Goal: Task Accomplishment & Management: Manage account settings

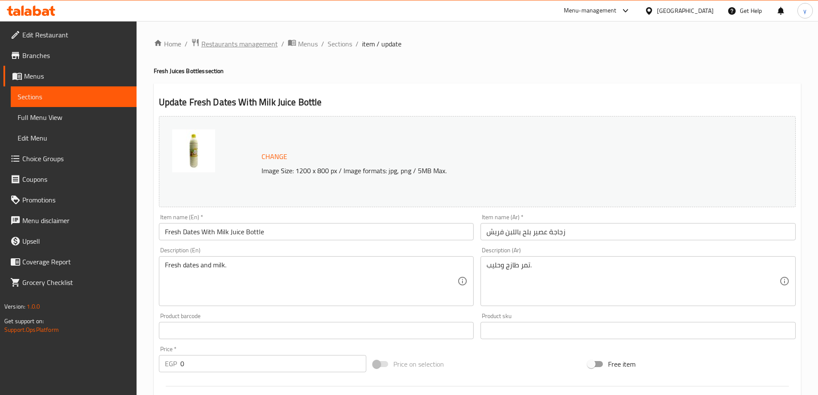
click at [250, 43] on span "Restaurants management" at bounding box center [240, 44] width 76 height 10
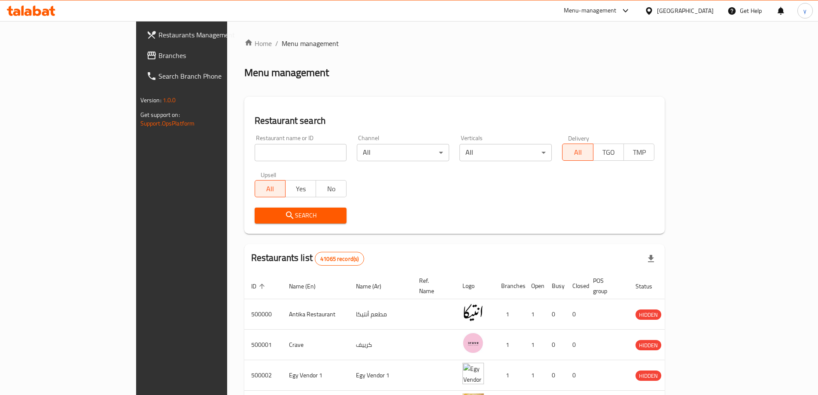
click at [159, 59] on span "Branches" at bounding box center [212, 55] width 107 height 10
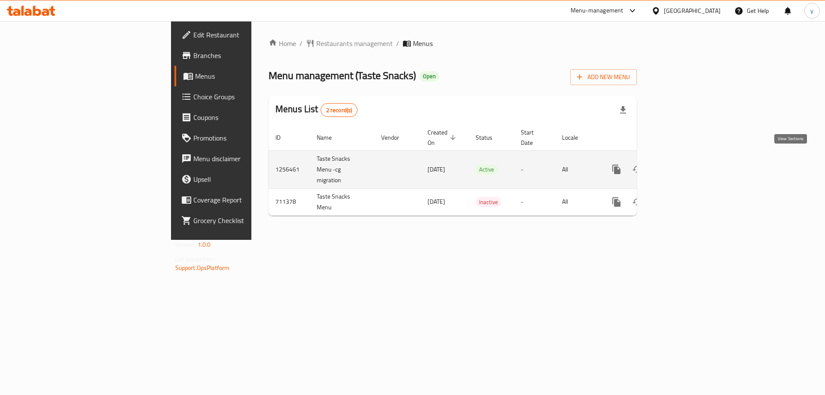
click at [689, 161] on link "enhanced table" at bounding box center [678, 169] width 21 height 21
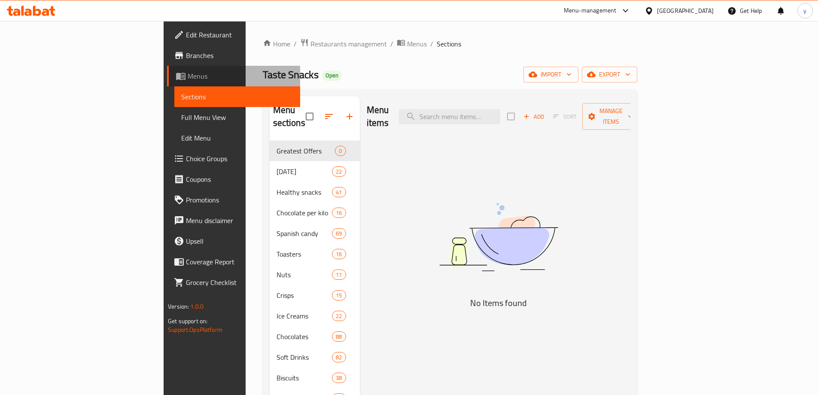
click at [188, 73] on span "Menus" at bounding box center [241, 76] width 106 height 10
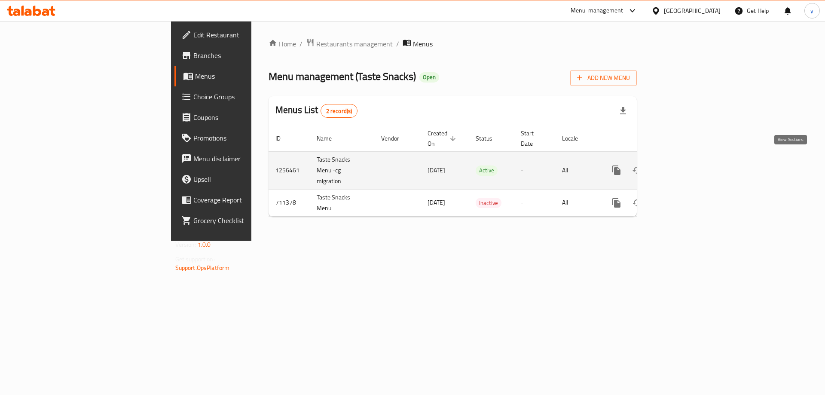
click at [682, 166] on icon "enhanced table" at bounding box center [679, 170] width 8 height 8
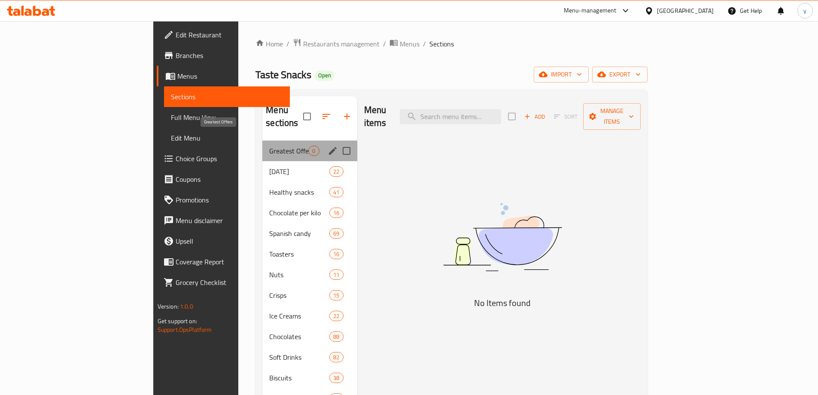
click at [269, 146] on span "Greatest Offers" at bounding box center [288, 151] width 39 height 10
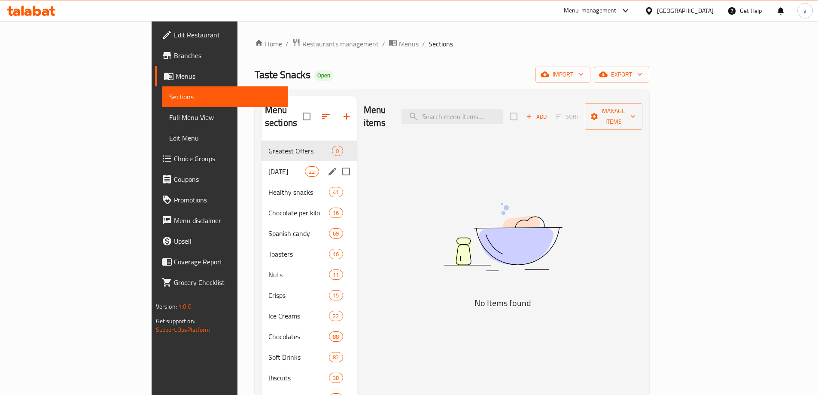
click at [269, 166] on span "friday" at bounding box center [287, 171] width 37 height 10
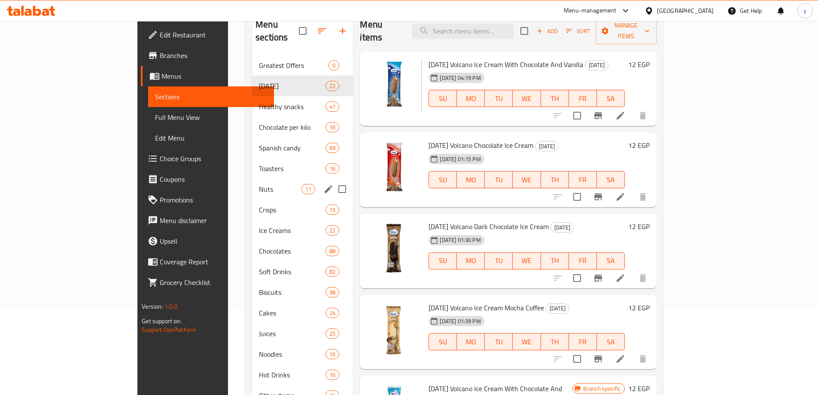
scroll to position [86, 0]
click at [259, 101] on span "Healthy snacks" at bounding box center [280, 106] width 43 height 10
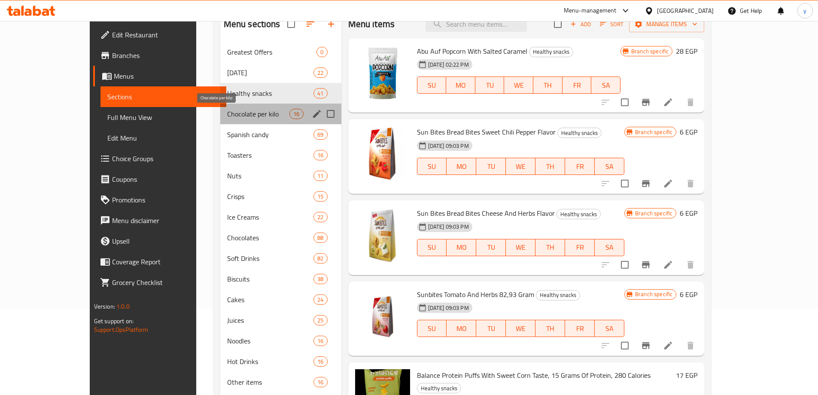
click at [227, 112] on span "Chocolate per kilo" at bounding box center [258, 114] width 63 height 10
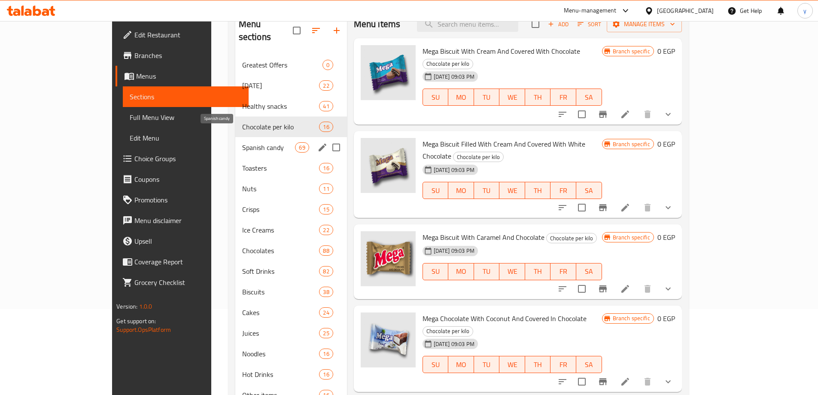
click at [242, 142] on span "Spanish candy" at bounding box center [268, 147] width 53 height 10
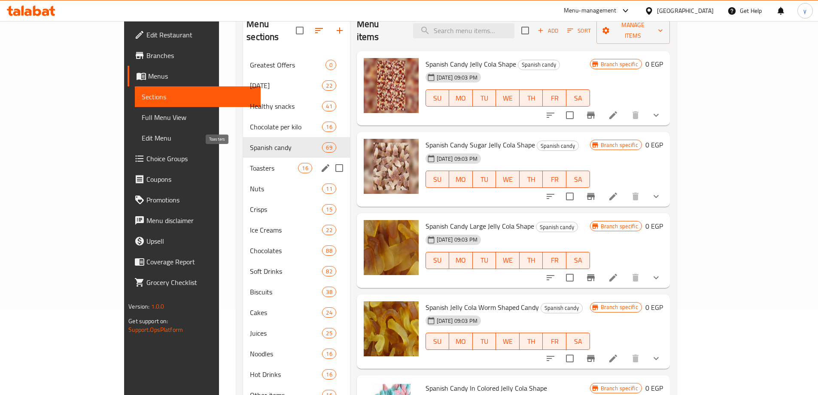
click at [250, 163] on span "Toasters" at bounding box center [274, 168] width 48 height 10
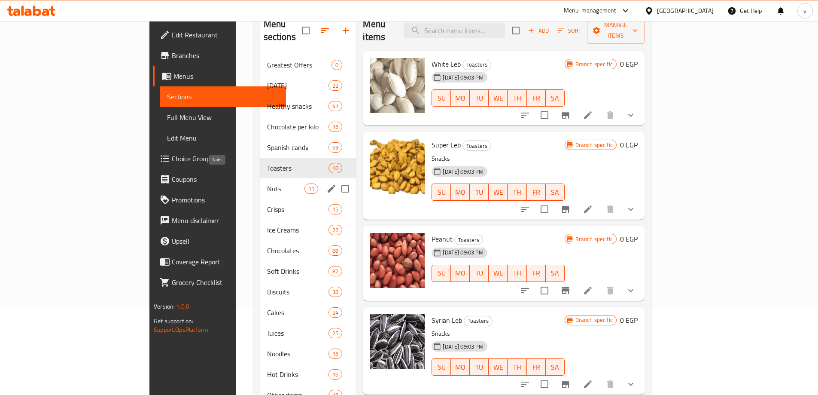
click at [267, 183] on span "Nuts" at bounding box center [286, 188] width 38 height 10
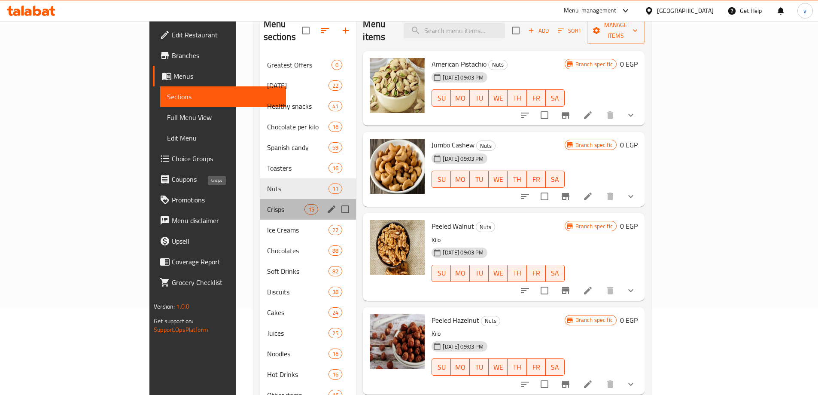
click at [267, 204] on span "Crisps" at bounding box center [286, 209] width 38 height 10
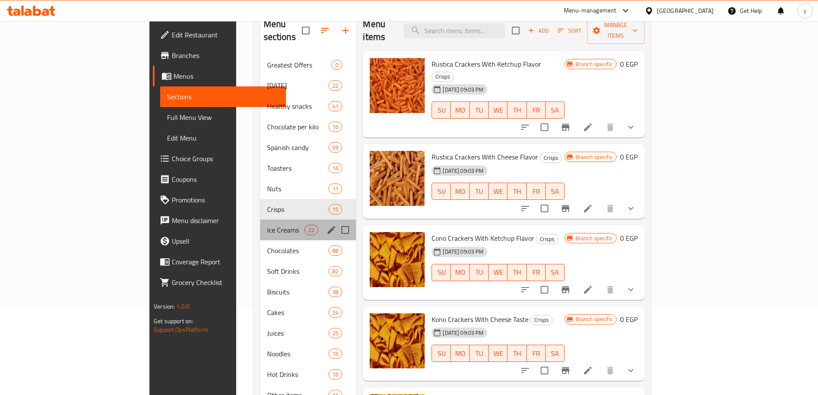
click at [260, 220] on div "Ice Creams 22" at bounding box center [308, 230] width 96 height 21
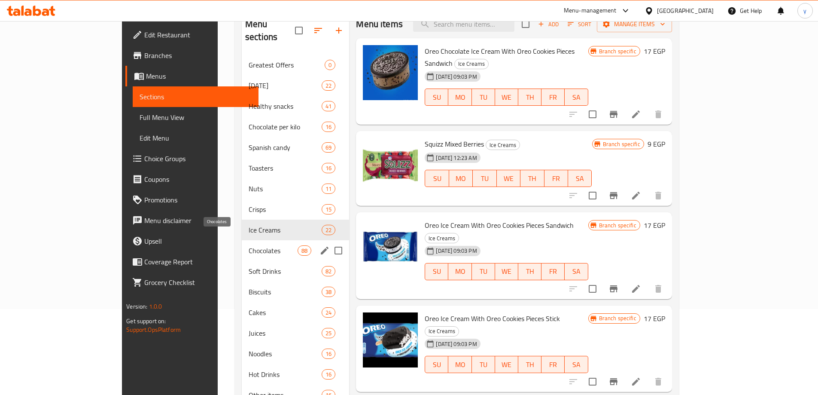
click at [249, 245] on span "Chocolates" at bounding box center [273, 250] width 49 height 10
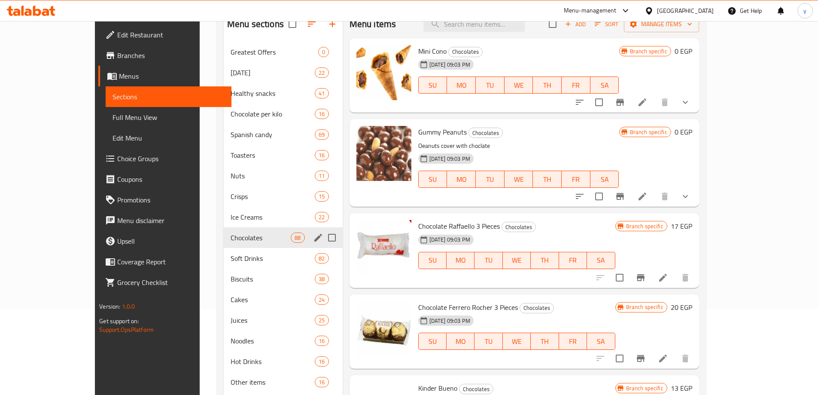
click at [231, 259] on span "Soft Drinks" at bounding box center [273, 258] width 84 height 10
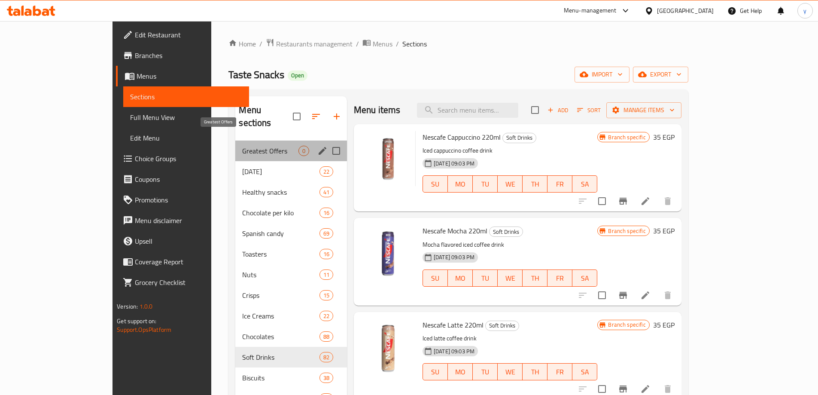
click at [242, 146] on span "Greatest Offers" at bounding box center [270, 151] width 56 height 10
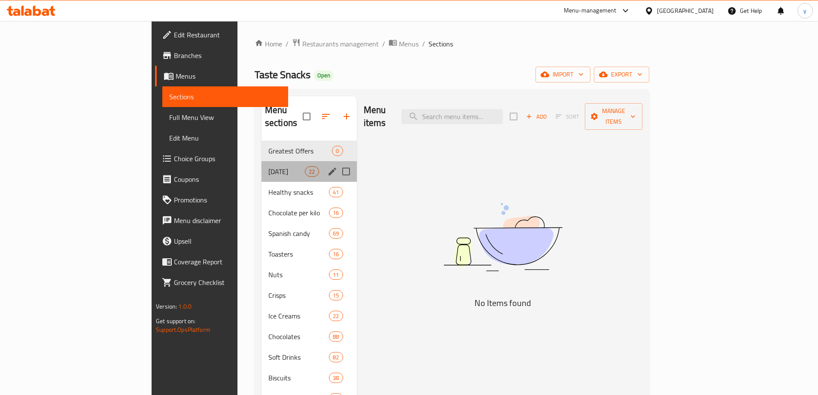
click at [262, 165] on div "friday 22" at bounding box center [309, 171] width 95 height 21
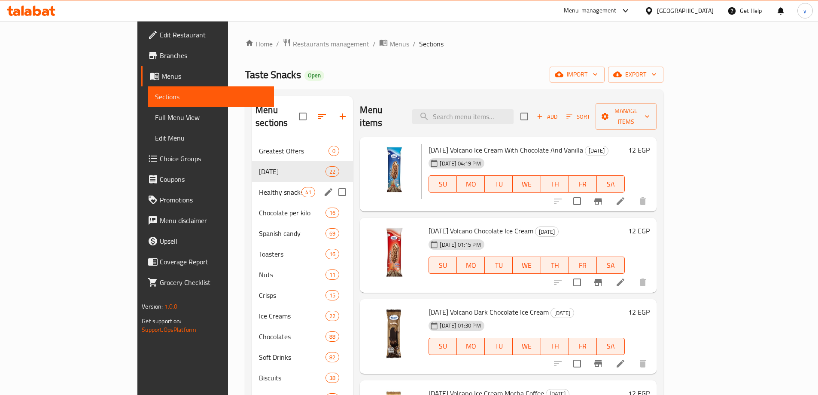
click at [252, 185] on div "Healthy snacks 41" at bounding box center [302, 192] width 101 height 21
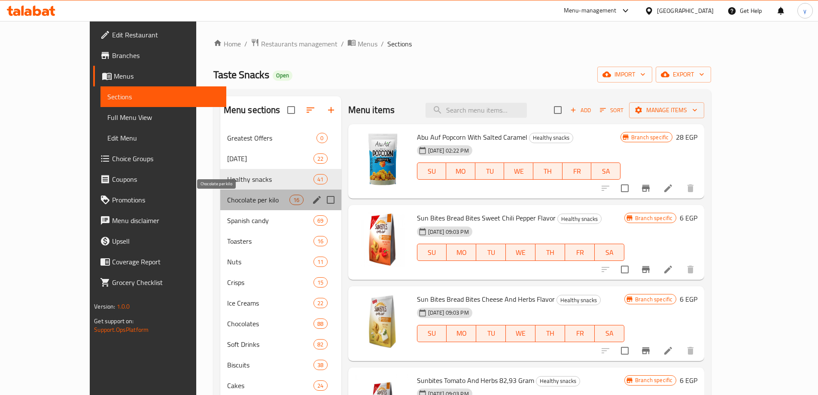
click at [227, 202] on span "Chocolate per kilo" at bounding box center [258, 200] width 63 height 10
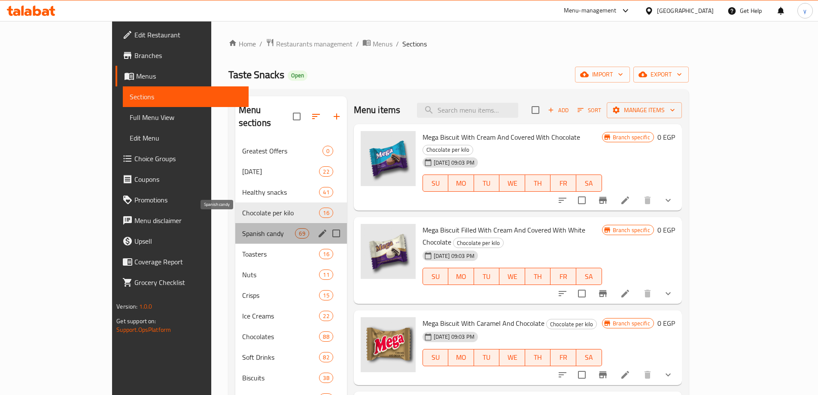
click at [242, 228] on span "Spanish candy" at bounding box center [268, 233] width 53 height 10
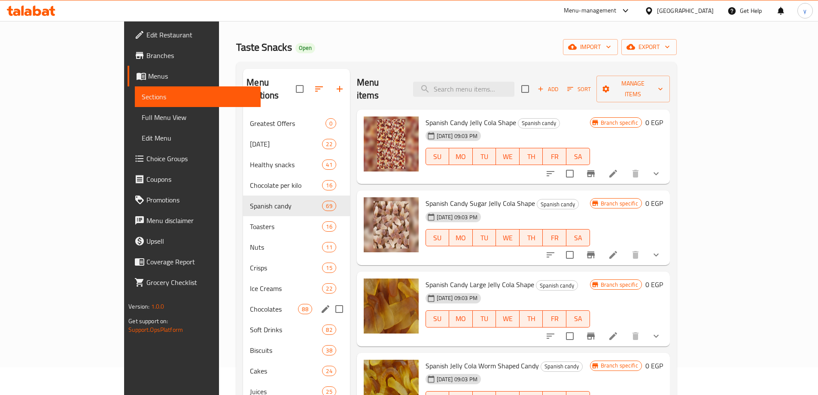
scroll to position [86, 0]
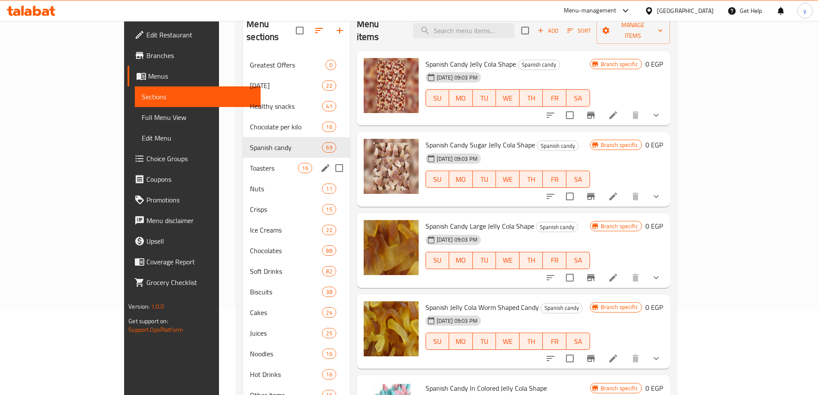
click at [243, 162] on div "Toasters 16" at bounding box center [296, 168] width 107 height 21
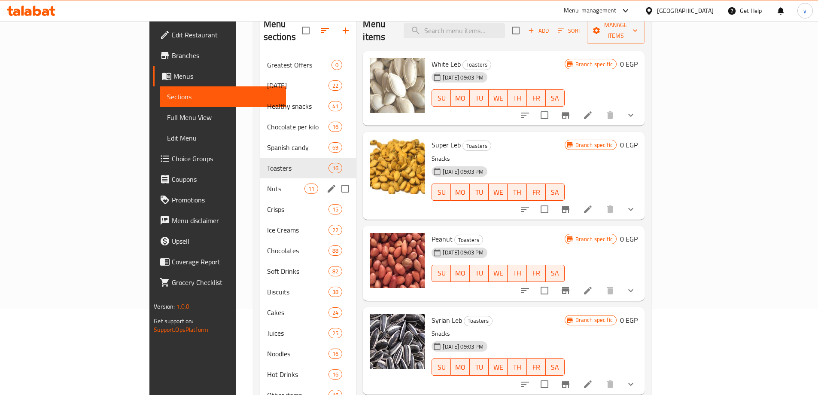
click at [260, 183] on div "Nuts 11" at bounding box center [308, 188] width 96 height 21
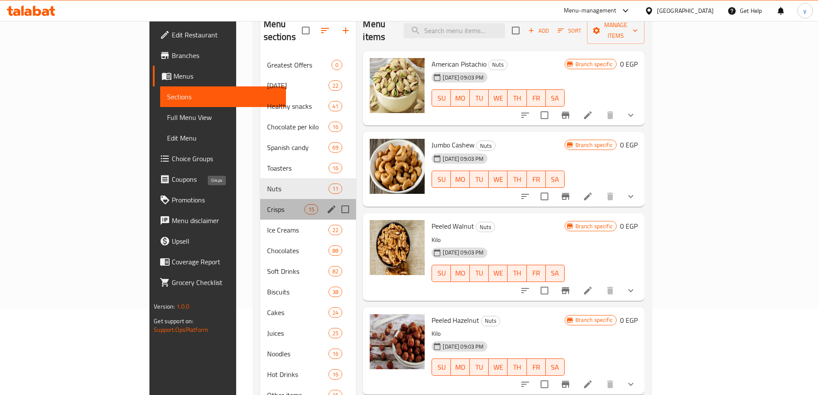
click at [267, 204] on span "Crisps" at bounding box center [286, 209] width 38 height 10
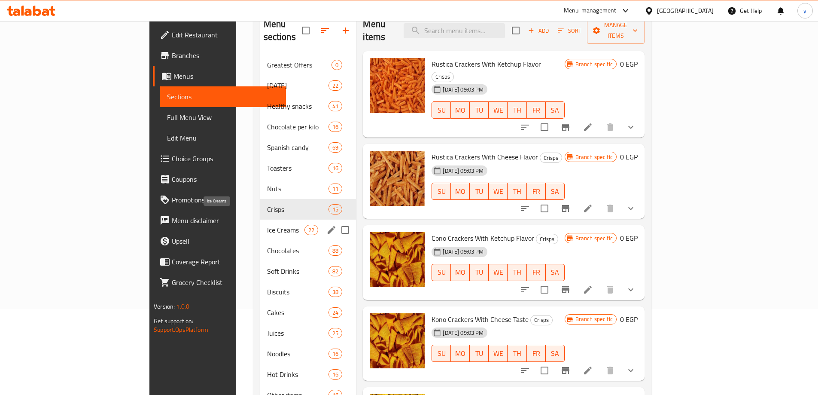
click at [267, 225] on span "Ice Creams" at bounding box center [286, 230] width 38 height 10
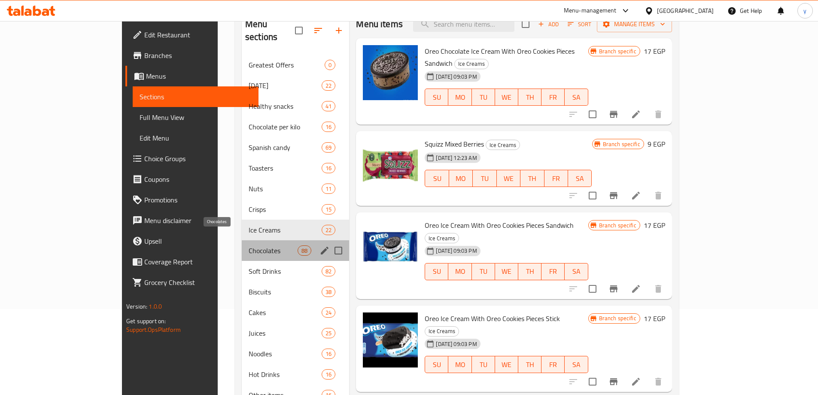
click at [249, 245] on span "Chocolates" at bounding box center [273, 250] width 49 height 10
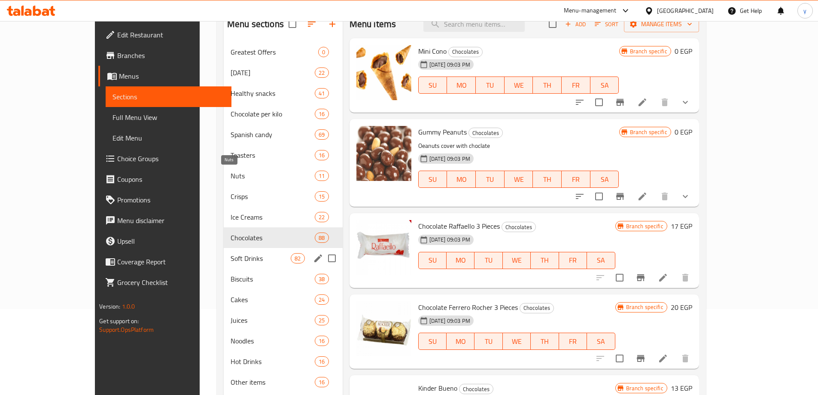
scroll to position [172, 0]
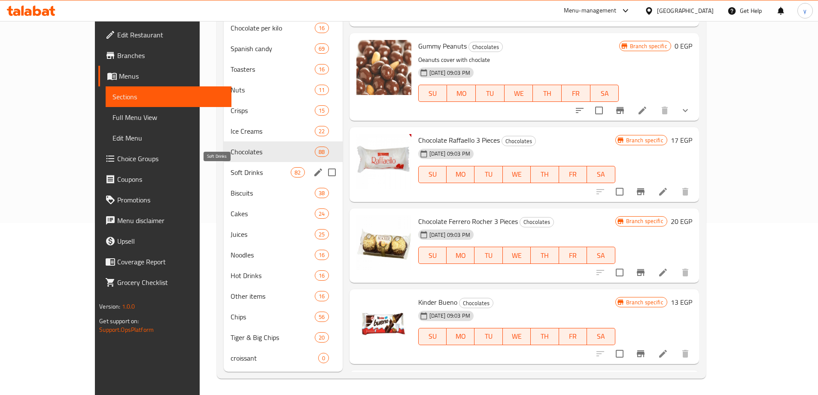
click at [231, 175] on span "Soft Drinks" at bounding box center [261, 172] width 60 height 10
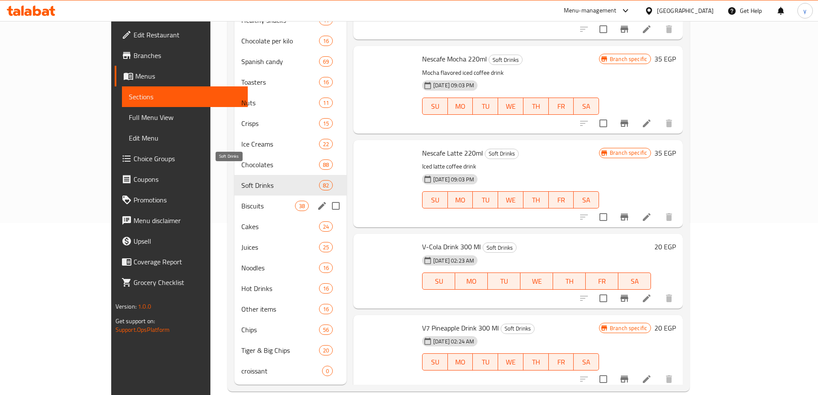
click at [241, 201] on span "Biscuits" at bounding box center [268, 206] width 54 height 10
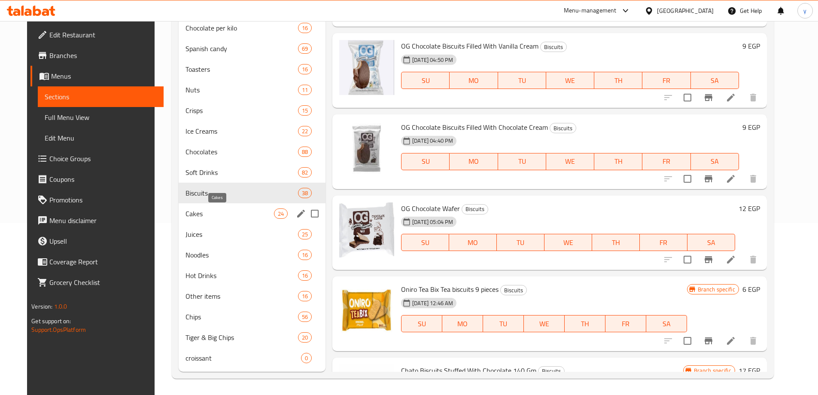
click at [204, 209] on span "Cakes" at bounding box center [230, 213] width 89 height 10
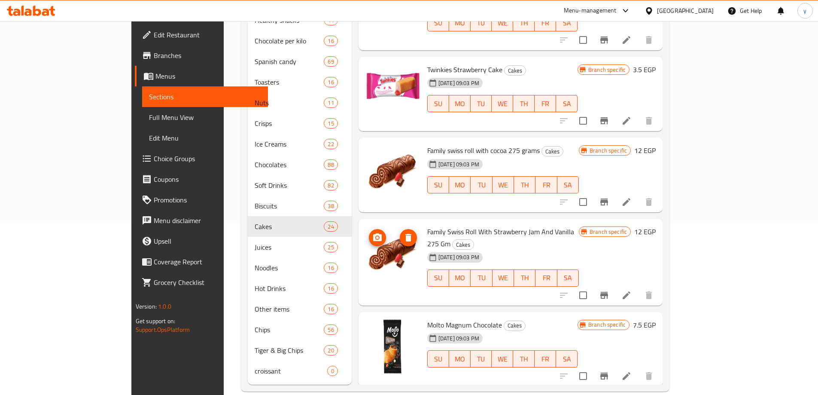
scroll to position [173, 0]
